Goal: Task Accomplishment & Management: Manage account settings

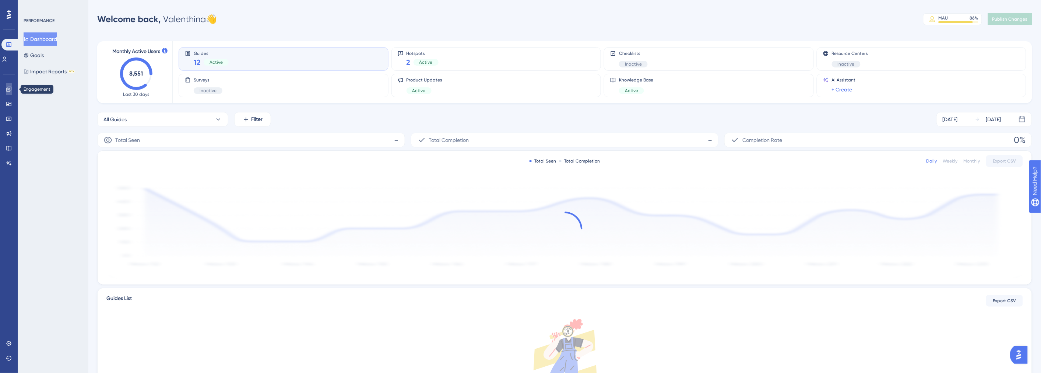
click at [7, 82] on div "Engagement Widgets Feedback Product Updates Knowledge Base AI Assistant" at bounding box center [9, 116] width 12 height 103
click at [12, 85] on link at bounding box center [9, 89] width 6 height 12
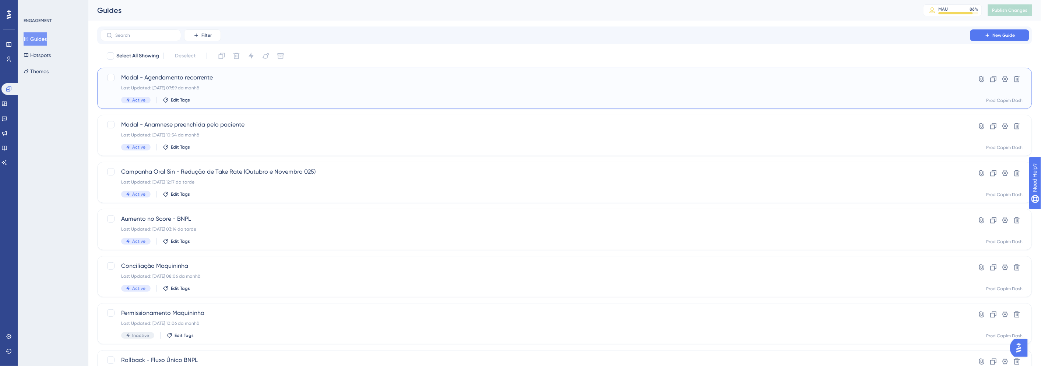
click at [306, 82] on div "Modal - Agendamento recorrente Last Updated: [DATE] 07:59 da manhã Active Edit …" at bounding box center [535, 88] width 828 height 30
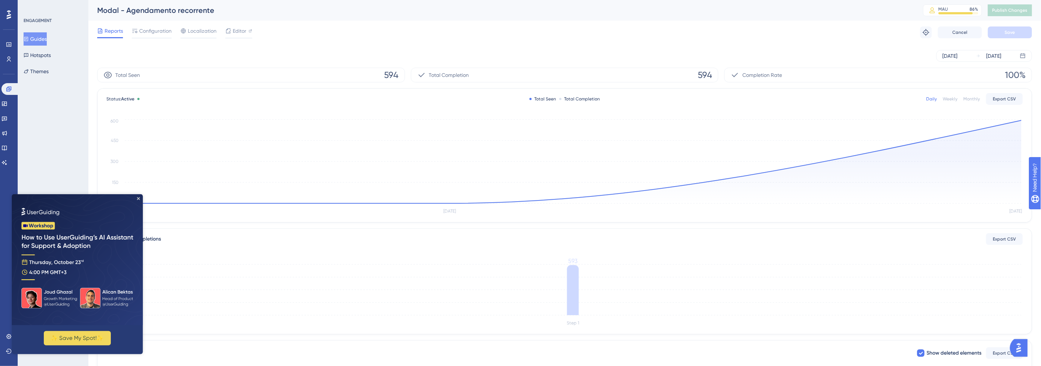
click at [35, 39] on button "Guides" at bounding box center [35, 38] width 23 height 13
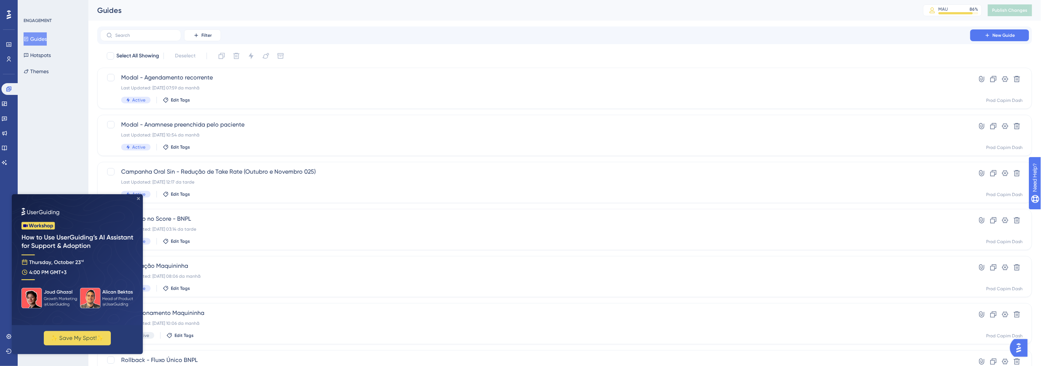
click at [138, 198] on icon "Close Preview" at bounding box center [138, 198] width 3 height 3
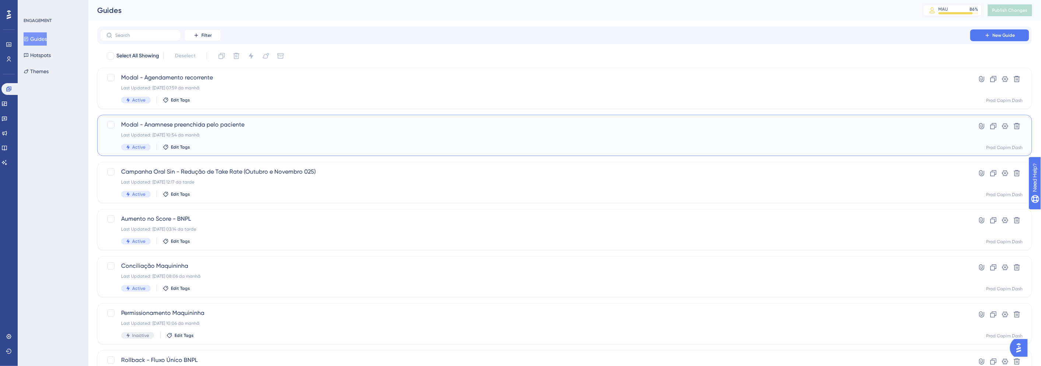
click at [265, 145] on div "Active Edit Tags" at bounding box center [535, 147] width 828 height 7
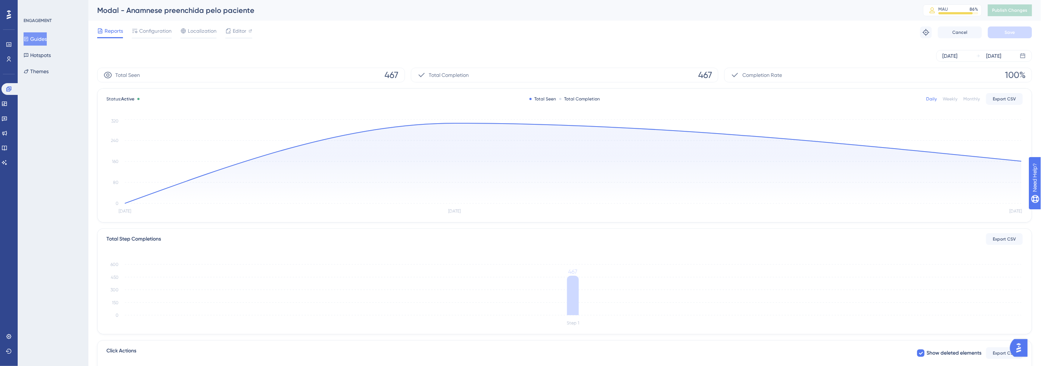
click at [41, 35] on button "Guides" at bounding box center [35, 38] width 23 height 13
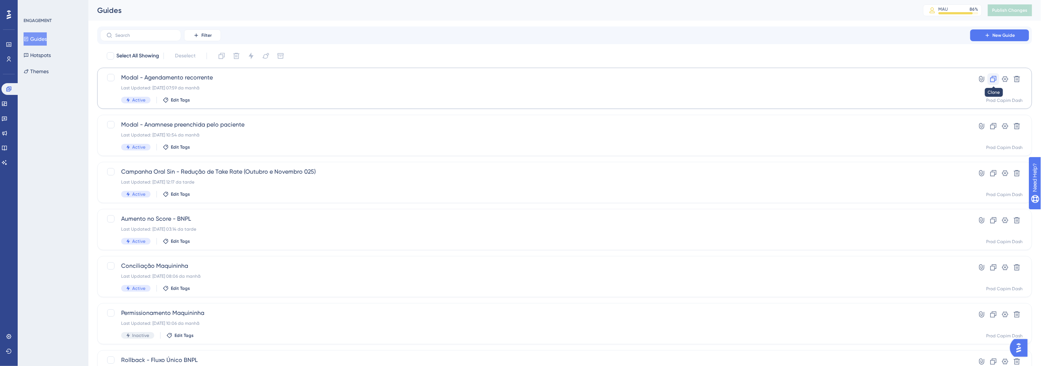
click at [991, 80] on icon at bounding box center [993, 78] width 7 height 7
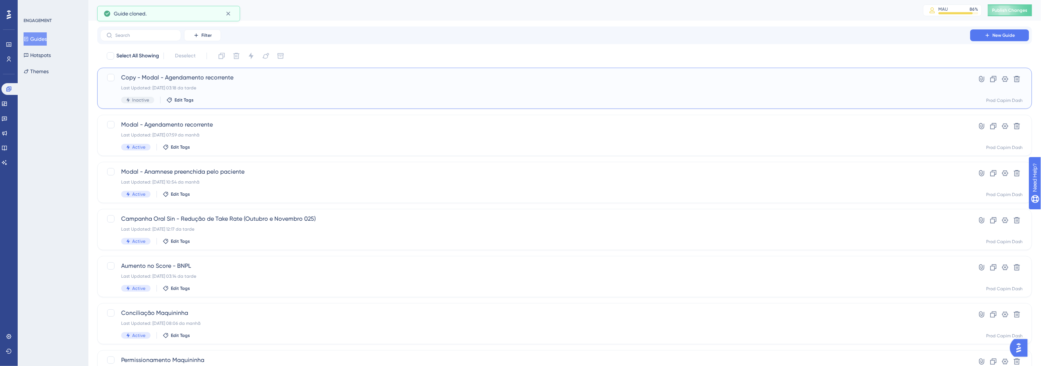
click at [292, 84] on div "Copy - Modal - Agendamento recorrente Last Updated: [DATE] 03:18 da tarde Inact…" at bounding box center [535, 88] width 828 height 30
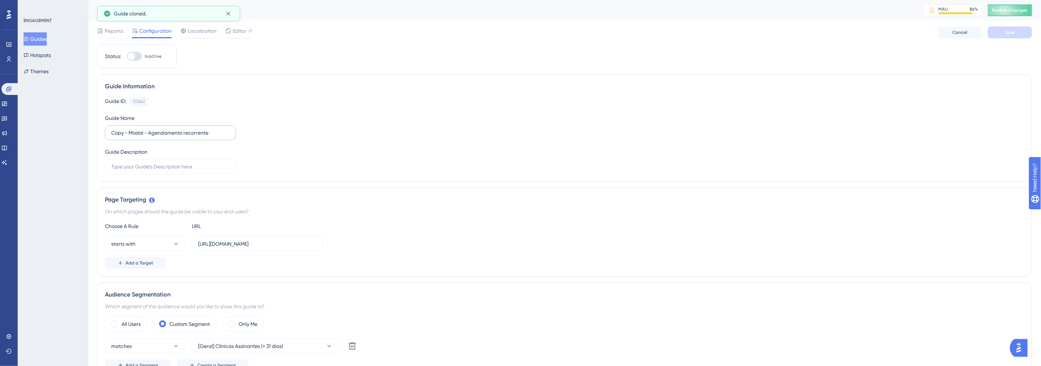
click at [166, 128] on label "Copy - Modal - Agendamento recorrente" at bounding box center [170, 133] width 131 height 15
click at [166, 129] on input "Copy - Modal - Agendamento recorrente" at bounding box center [170, 133] width 119 height 8
click at [166, 128] on label "Copy - Modal - Agendamento recorrente" at bounding box center [170, 133] width 131 height 15
click at [166, 129] on input "Copy - Modal - Agendamento recorrente" at bounding box center [170, 133] width 119 height 8
click at [166, 128] on label "Copy - Modal - Agendamento recorrente" at bounding box center [170, 133] width 131 height 15
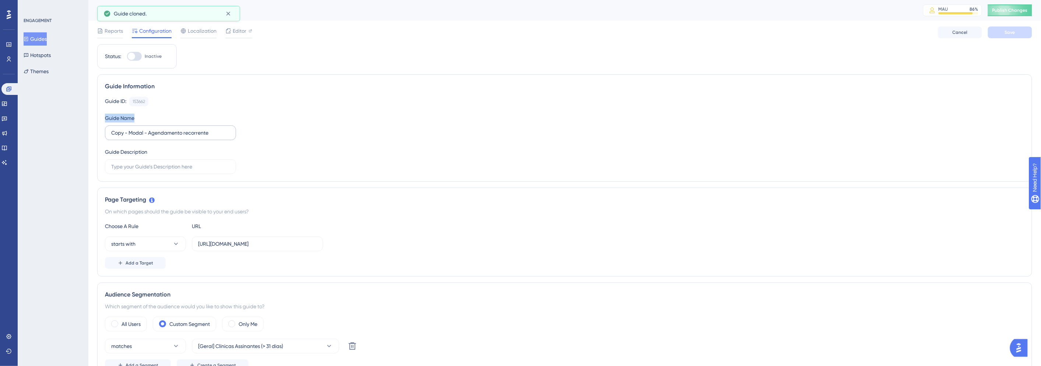
click at [166, 129] on input "Copy - Modal - Agendamento recorrente" at bounding box center [170, 133] width 119 height 8
click at [152, 130] on input "Copy - Modal - Agendamento recorrente" at bounding box center [170, 133] width 119 height 8
click at [151, 134] on input "Copy - Modal - Agendamento recorrente" at bounding box center [170, 133] width 119 height 8
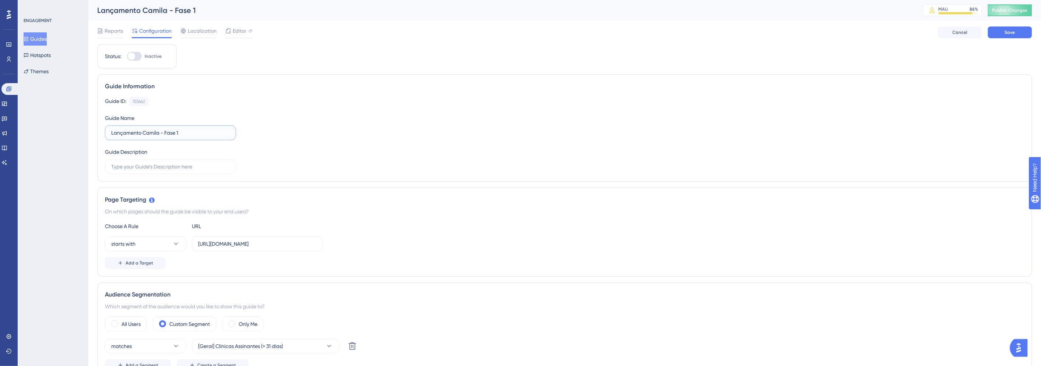
type input "Lançamento Camila - Fase 1"
click at [469, 89] on div "Guide Information" at bounding box center [564, 86] width 919 height 9
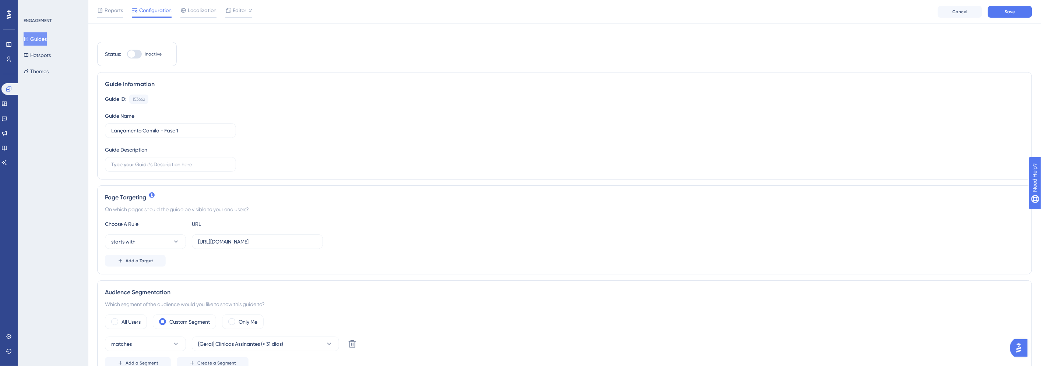
scroll to position [163, 0]
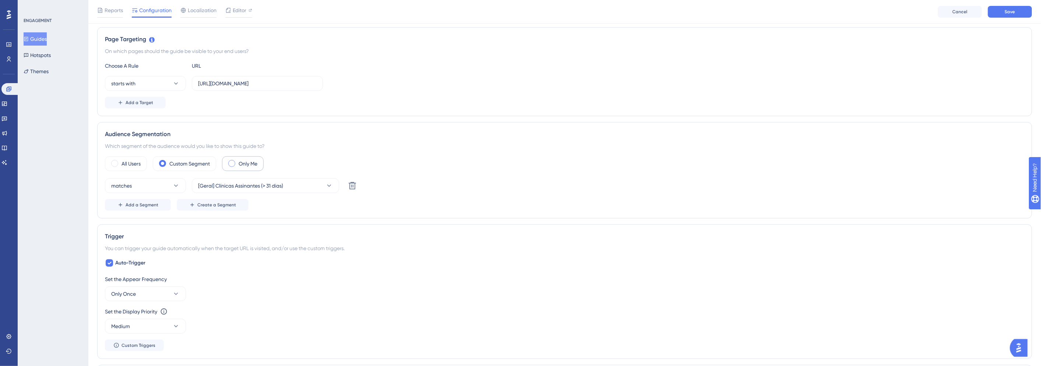
click at [247, 161] on label "Only Me" at bounding box center [248, 163] width 19 height 9
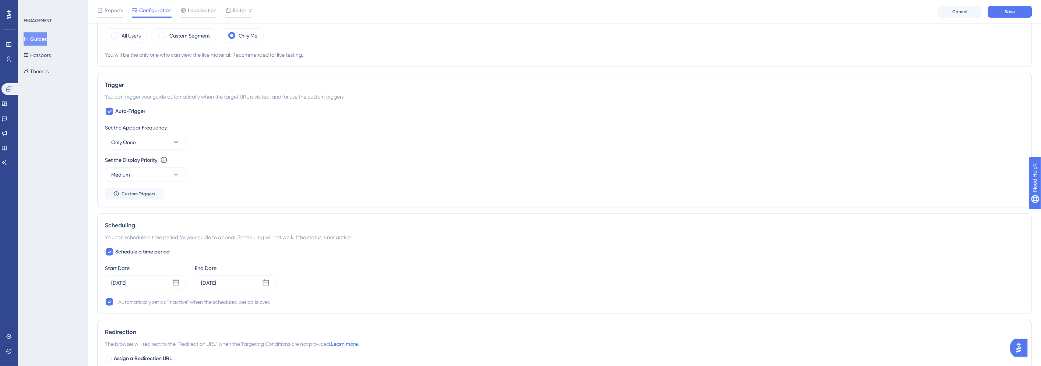
scroll to position [368, 0]
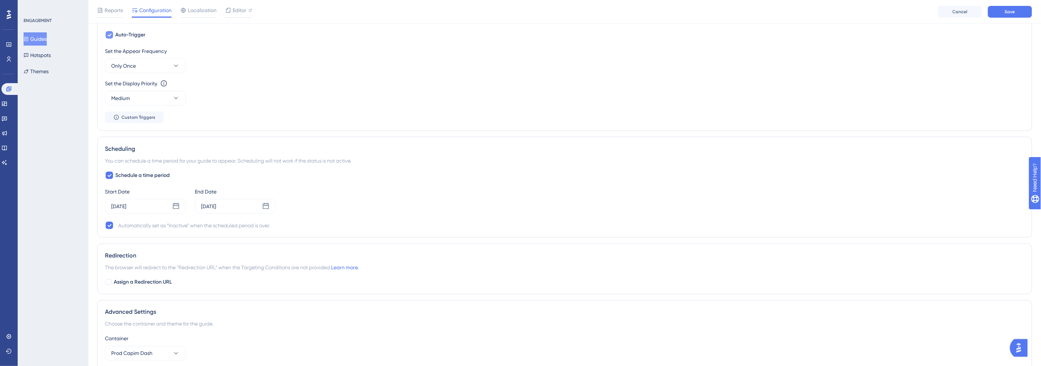
click at [109, 34] on icon at bounding box center [109, 35] width 4 height 6
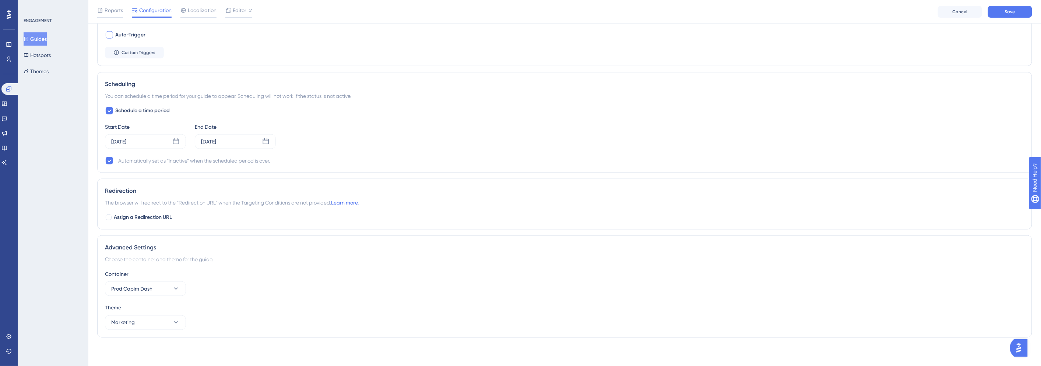
click at [109, 34] on div at bounding box center [109, 34] width 7 height 7
checkbox input "true"
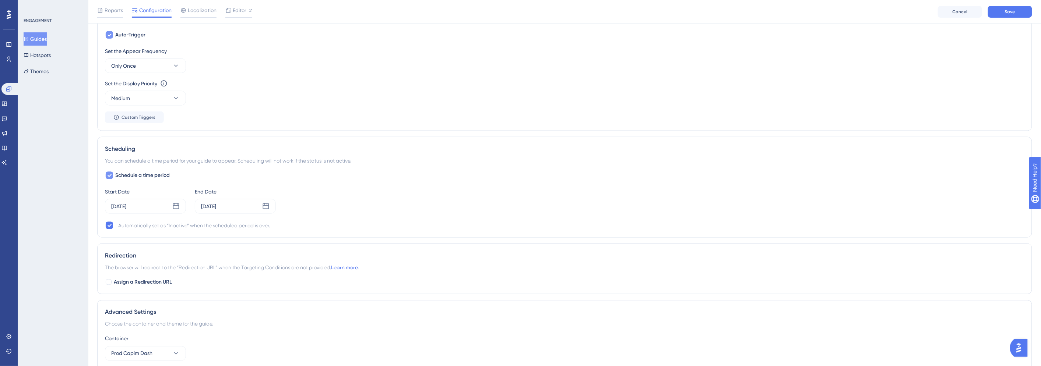
click at [107, 175] on icon at bounding box center [109, 176] width 4 height 6
checkbox input "false"
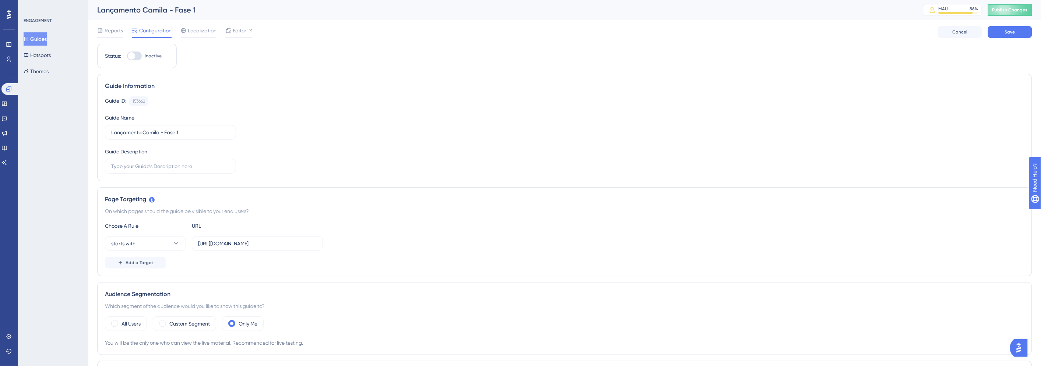
scroll to position [0, 0]
click at [1017, 31] on button "Save" at bounding box center [1010, 33] width 44 height 12
click at [236, 27] on span "Editor" at bounding box center [240, 31] width 14 height 9
click at [102, 28] on icon at bounding box center [100, 31] width 6 height 6
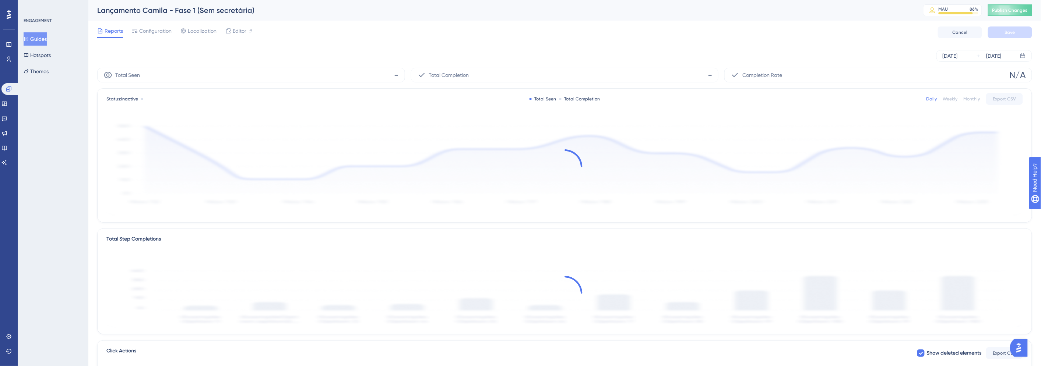
click at [38, 35] on button "Guides" at bounding box center [35, 38] width 23 height 13
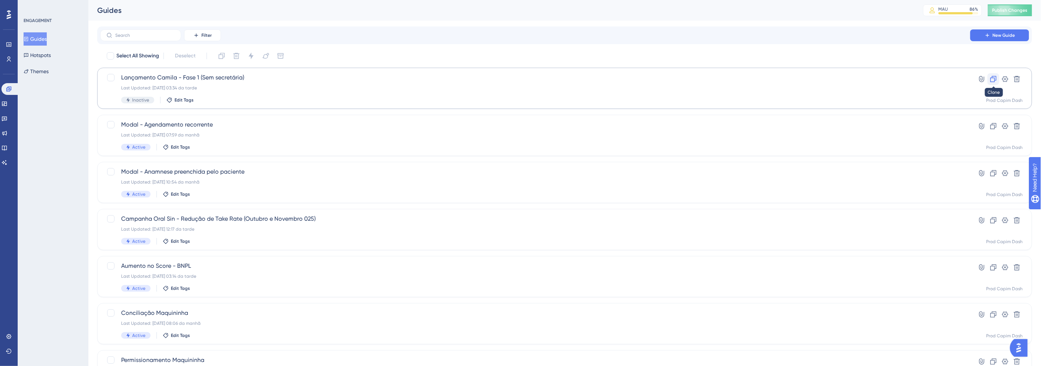
click at [990, 75] on icon at bounding box center [993, 78] width 7 height 7
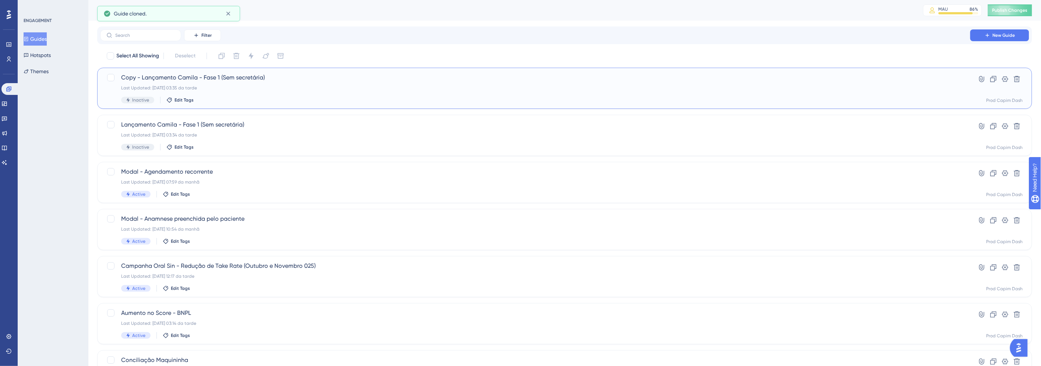
click at [229, 84] on div "Copy - Lançamento Camila - Fase 1 (Sem secretária) Last Updated: [DATE] 03:35 d…" at bounding box center [535, 88] width 828 height 30
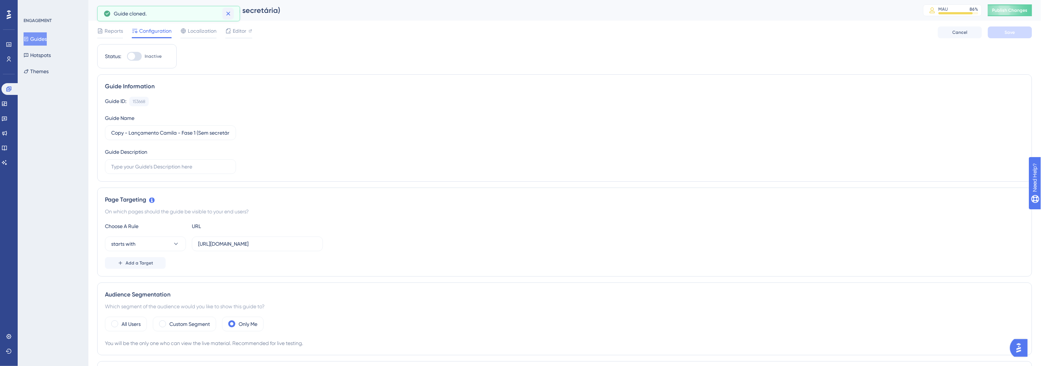
click at [224, 10] on button at bounding box center [227, 14] width 11 height 12
click at [116, 31] on span "Reports" at bounding box center [114, 31] width 18 height 9
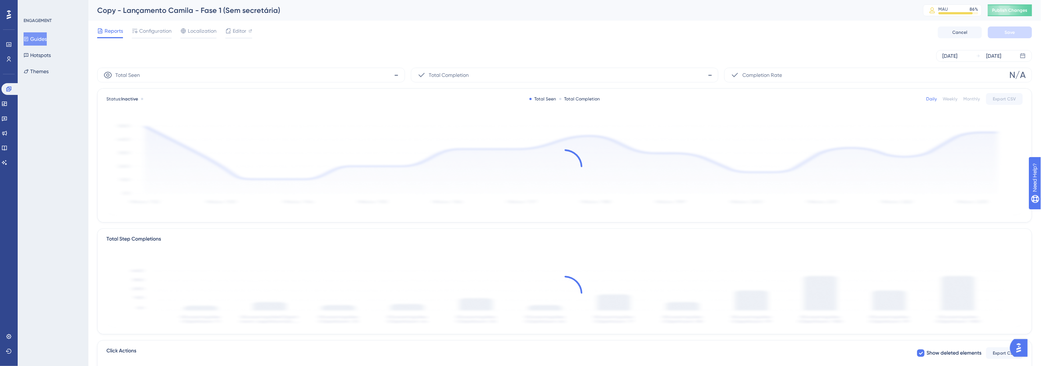
click at [154, 25] on div "Reports Configuration Localization Editor Cancel Save" at bounding box center [564, 33] width 935 height 24
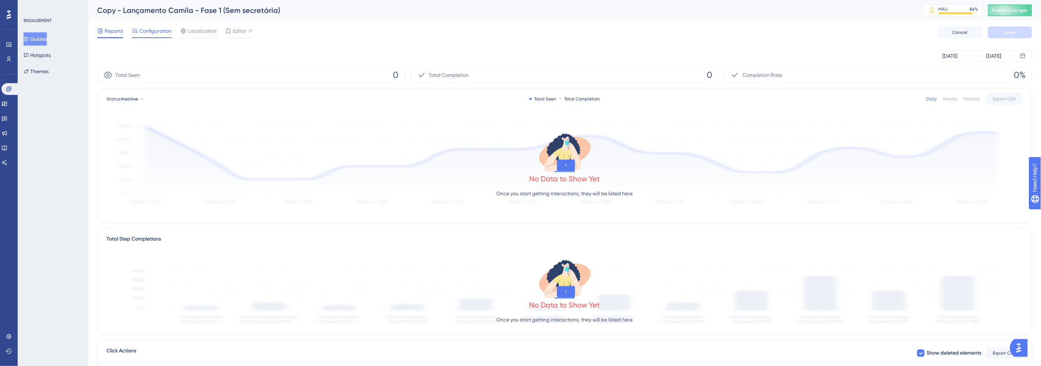
click at [155, 31] on span "Configuration" at bounding box center [155, 31] width 32 height 9
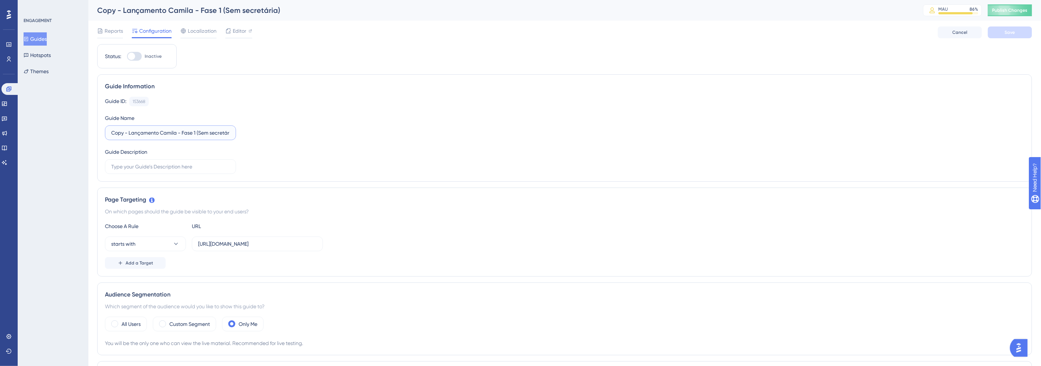
click at [206, 133] on input "Copy - Lançamento Camila - Fase 1 (Sem secretária)" at bounding box center [170, 133] width 119 height 8
type input "Copy - Lançamento Camila - Fase 1 (Com secretária)"
click at [583, 115] on div "Guide ID: 153668 Copy Guide Name Copy - Lançamento Camila - Fase 1 (Com secretá…" at bounding box center [564, 135] width 919 height 77
click at [1006, 35] on button "Save" at bounding box center [1010, 33] width 44 height 12
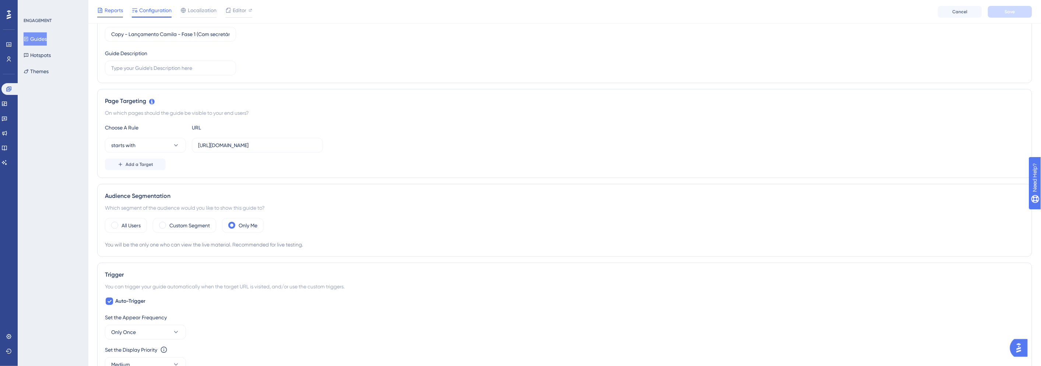
scroll to position [41, 0]
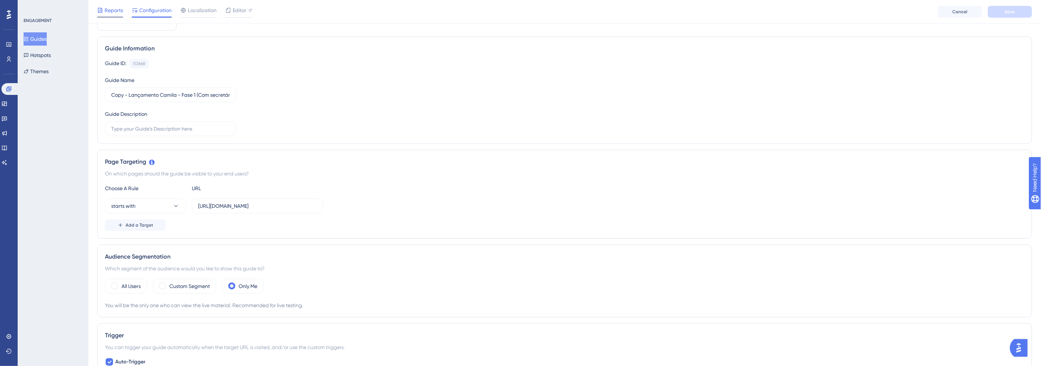
click at [109, 10] on span "Reports" at bounding box center [114, 10] width 18 height 9
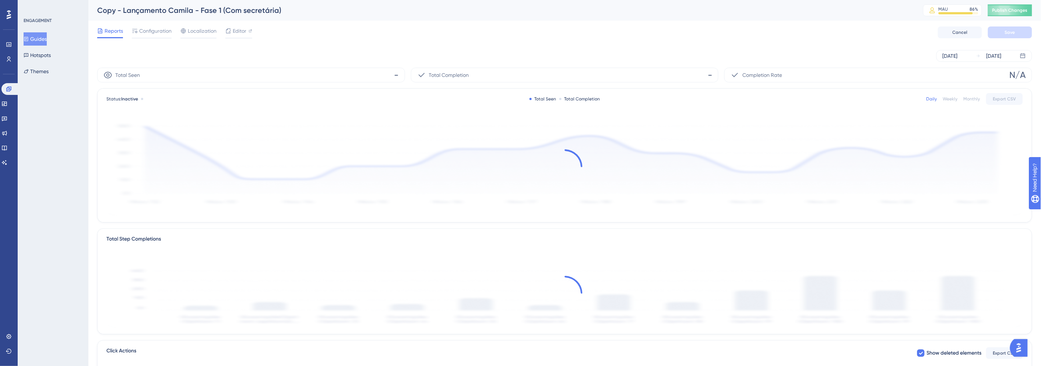
click at [34, 35] on button "Guides" at bounding box center [35, 38] width 23 height 13
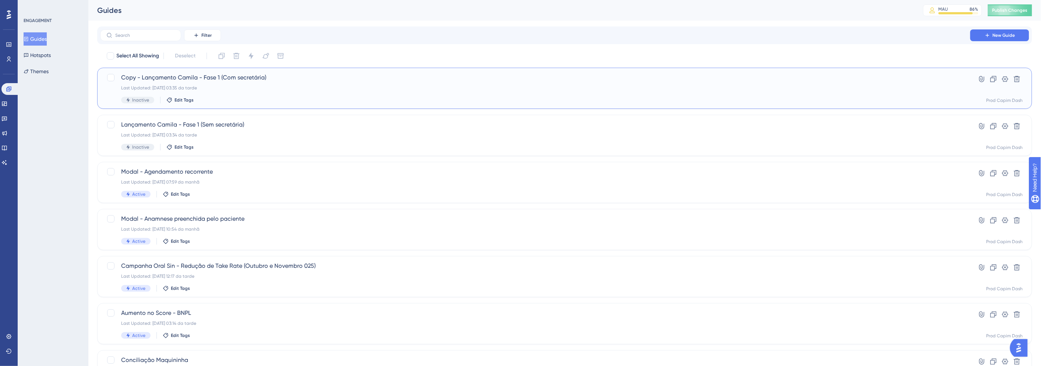
click at [298, 87] on div "Last Updated: [DATE] 03:35 da tarde" at bounding box center [535, 88] width 828 height 6
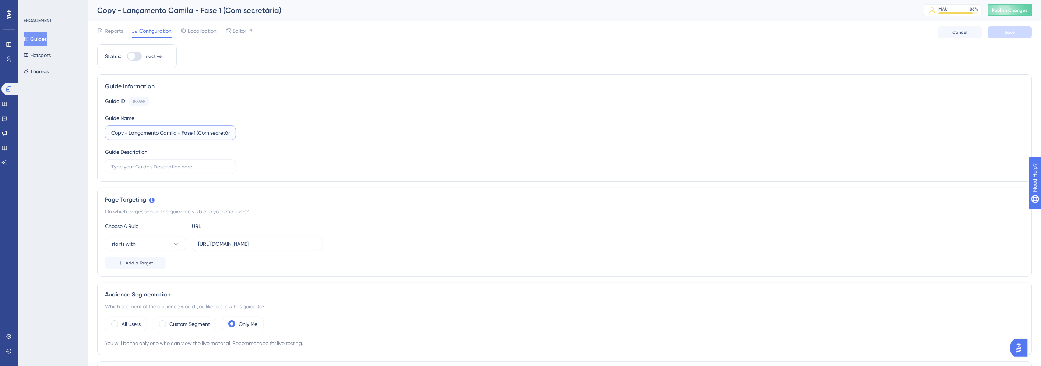
click at [128, 134] on input "Copy - Lançamento Camila - Fase 1 (Com secretária)" at bounding box center [170, 133] width 119 height 8
type input "Lançamento Camila - Fase 1 (Com secretária)"
click at [1014, 34] on span "Save" at bounding box center [1010, 32] width 10 height 6
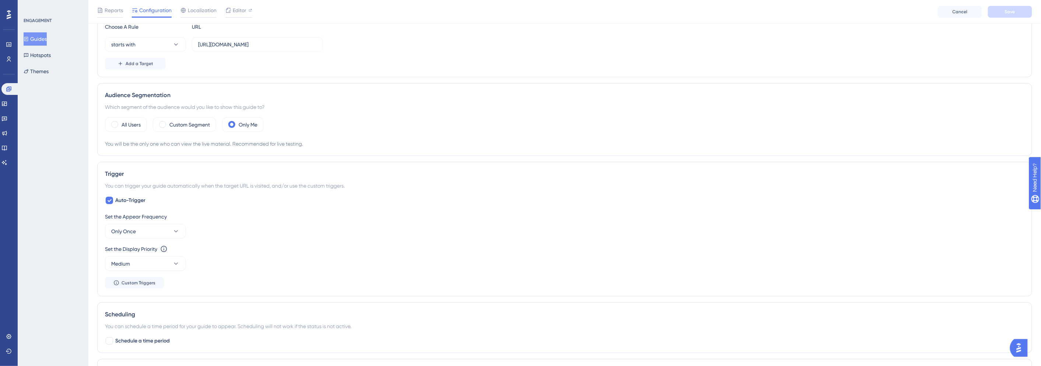
scroll to position [163, 0]
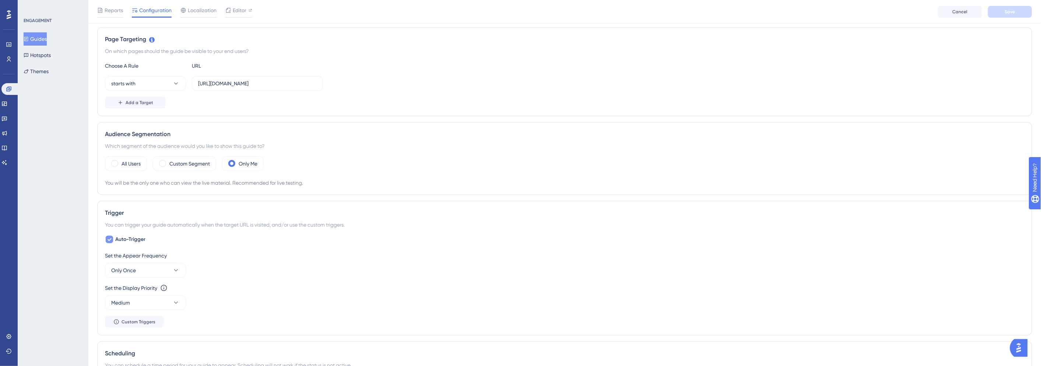
click at [127, 243] on span "Auto-Trigger" at bounding box center [130, 239] width 30 height 9
checkbox input "true"
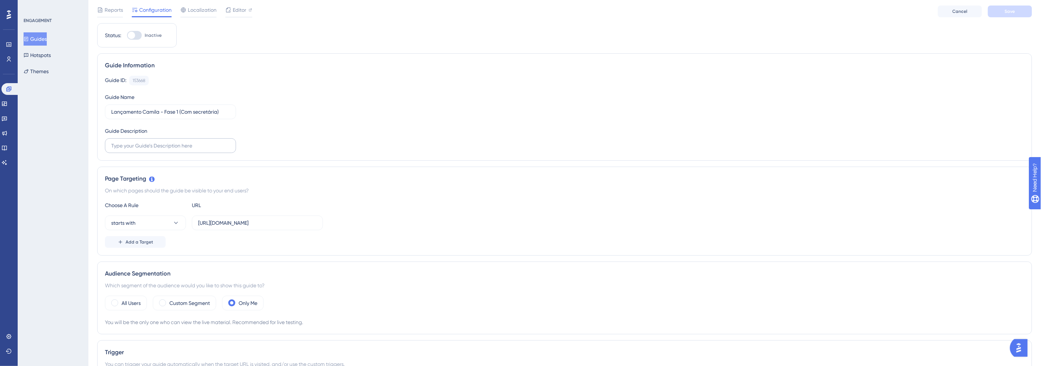
scroll to position [0, 0]
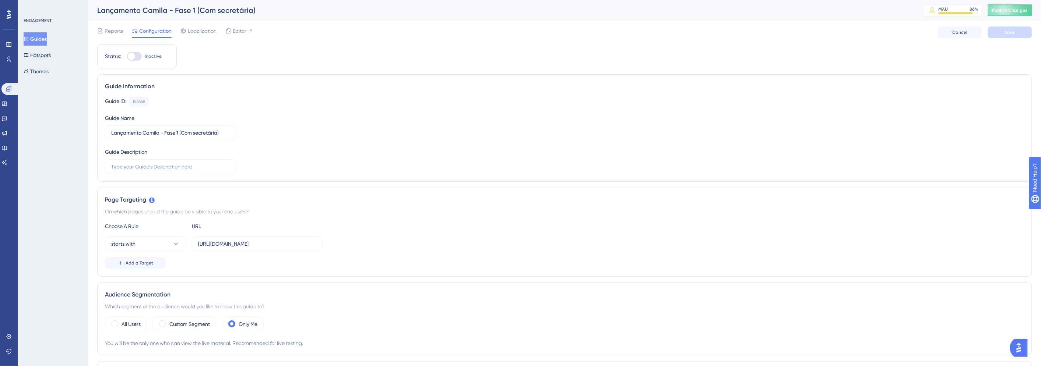
click at [33, 31] on div "ENGAGEMENT Guides Hotspots Themes" at bounding box center [54, 48] width 60 height 60
click at [35, 36] on button "Guides" at bounding box center [35, 38] width 23 height 13
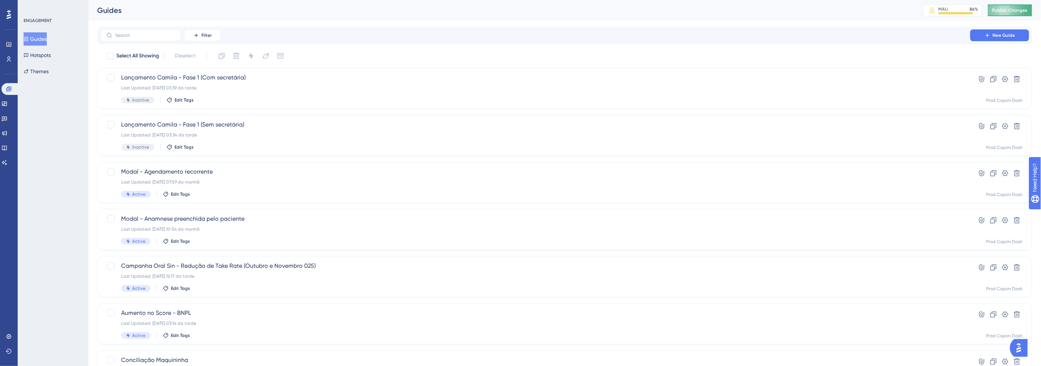
click at [1019, 8] on span "Publish Changes" at bounding box center [1009, 10] width 35 height 6
